Goal: Information Seeking & Learning: Learn about a topic

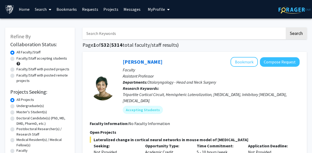
click at [49, 12] on span at bounding box center [49, 10] width 5 height 18
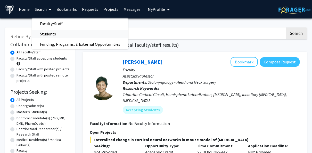
click at [54, 37] on span "Students" at bounding box center [47, 34] width 31 height 10
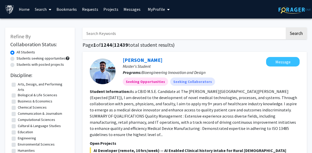
click at [96, 38] on input "Search Keywords" at bounding box center [183, 34] width 202 height 12
type input "[PERSON_NAME]"
click at [150, 28] on button "Search" at bounding box center [295, 34] width 21 height 12
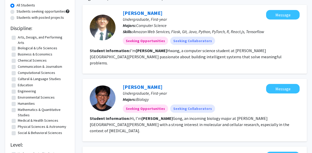
scroll to position [48, 0]
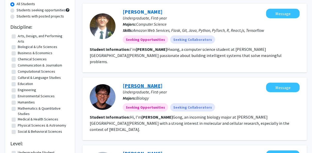
click at [133, 83] on link "[PERSON_NAME]" at bounding box center [143, 86] width 40 height 6
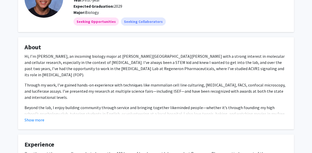
scroll to position [50, 0]
click at [32, 122] on button "Show more" at bounding box center [34, 120] width 20 height 6
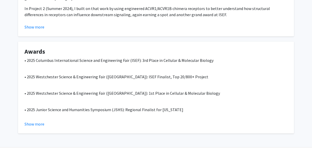
scroll to position [276, 0]
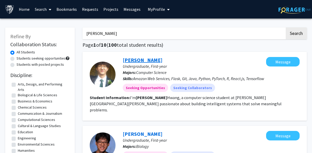
click at [128, 60] on link "[PERSON_NAME]" at bounding box center [143, 60] width 40 height 6
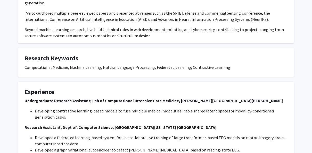
scroll to position [134, 0]
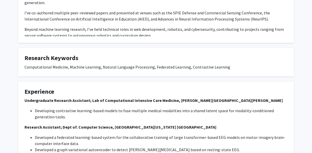
click at [150, 66] on div "Computational Medicine, Machine Learning, Natural Language Processing, Federate…" at bounding box center [155, 67] width 263 height 6
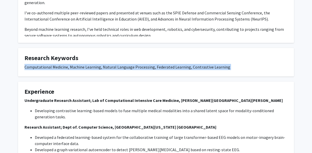
click at [150, 66] on div "Computational Medicine, Machine Learning, Natural Language Processing, Federate…" at bounding box center [155, 67] width 263 height 6
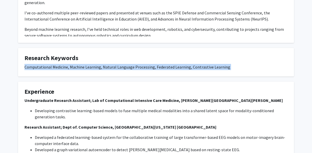
drag, startPoint x: 159, startPoint y: 66, endPoint x: 158, endPoint y: 70, distance: 3.6
click at [150, 70] on div "Computational Medicine, Machine Learning, Natural Language Processing, Federate…" at bounding box center [155, 67] width 263 height 6
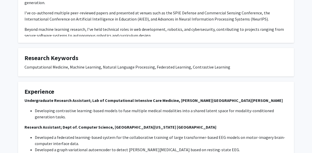
click at [150, 62] on fg-card-title "Research Keywords" at bounding box center [155, 60] width 263 height 10
click at [150, 69] on div "Computational Medicine, Machine Learning, Natural Language Processing, Federate…" at bounding box center [155, 67] width 263 height 6
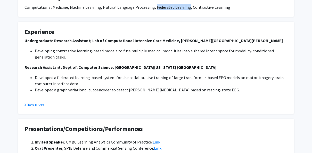
scroll to position [195, 0]
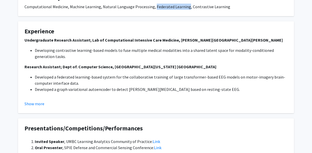
copy div "Federated Learning"
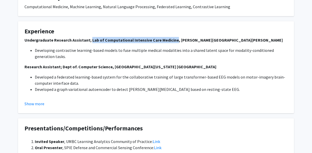
drag, startPoint x: 89, startPoint y: 39, endPoint x: 172, endPoint y: 40, distance: 82.4
click at [150, 40] on strong "Undergraduate Research Assistant; Lab of Computational Intensive Care Medicine,…" at bounding box center [153, 40] width 258 height 5
copy strong "Lab of Computational Intensive Care Medicine"
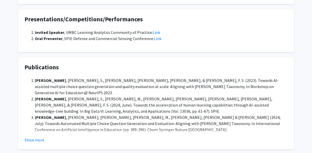
scroll to position [305, 0]
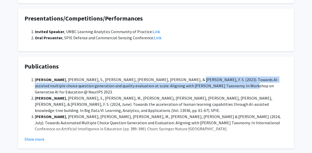
drag, startPoint x: 199, startPoint y: 87, endPoint x: 160, endPoint y: 80, distance: 39.7
click at [150, 80] on li "Hwang, [PERSON_NAME] , [PERSON_NAME], S., [PERSON_NAME], M., [PERSON_NAME] & [P…" at bounding box center [161, 86] width 252 height 19
copy li "Towards AI-assisted multiple choice question generation and quality evaluation …"
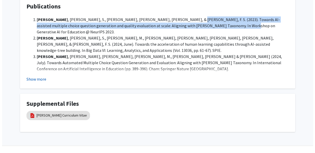
scroll to position [377, 0]
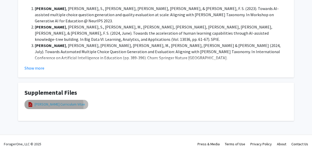
click at [46, 106] on link "[PERSON_NAME] Curriculum Vitae" at bounding box center [60, 104] width 50 height 5
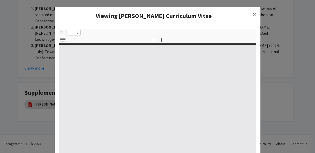
type input "0"
select select "custom"
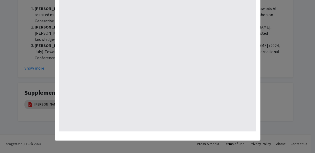
type input "1"
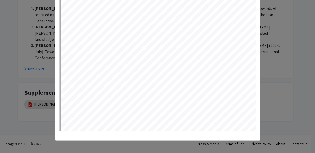
select select "auto"
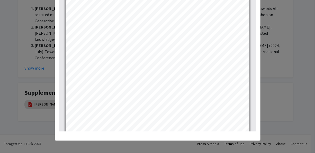
click at [38, 73] on modal-container "Viewing [PERSON_NAME] Curriculum Vitae × Thumbnails Document Outline Attachment…" at bounding box center [157, 76] width 315 height 153
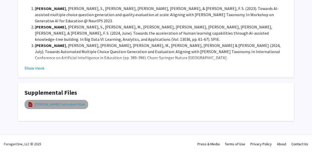
click at [62, 103] on link "[PERSON_NAME] Curriculum Vitae" at bounding box center [60, 104] width 50 height 5
select select "custom"
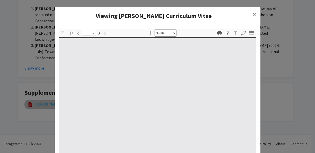
type input "0"
select select "custom"
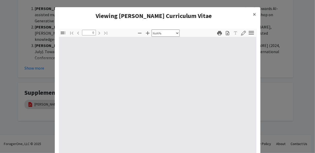
type input "1"
select select "auto"
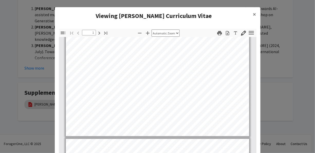
scroll to position [155, 0]
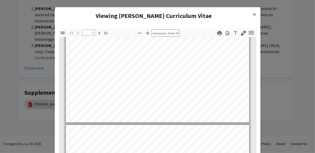
type input "2"
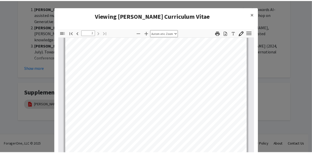
scroll to position [336, 0]
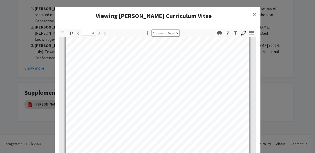
click at [45, 93] on modal-container "Viewing [PERSON_NAME] Curriculum Vitae × Thumbnails Document Outline Attachment…" at bounding box center [157, 76] width 315 height 153
